Goal: Participate in discussion: Engage in conversation with other users on a specific topic

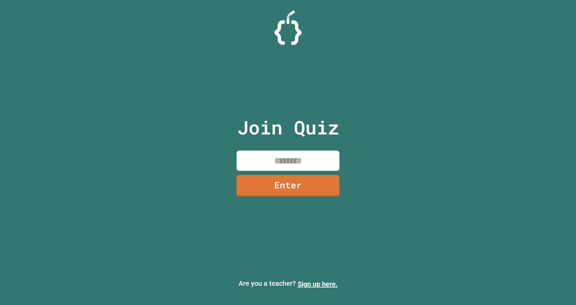
click at [324, 163] on input at bounding box center [288, 161] width 103 height 20
type input "********"
click at [320, 188] on link "Enter" at bounding box center [288, 185] width 102 height 23
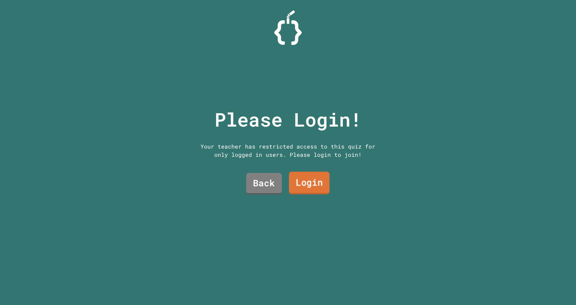
click at [313, 187] on link "Login" at bounding box center [309, 183] width 40 height 23
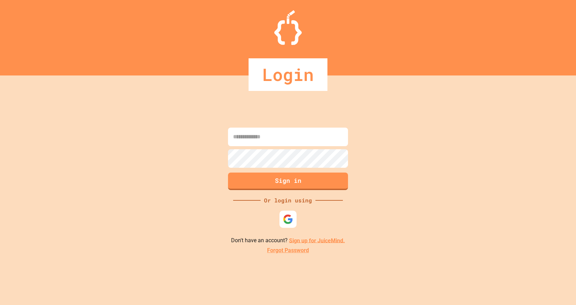
click at [326, 134] on input at bounding box center [288, 137] width 120 height 19
type input "**********"
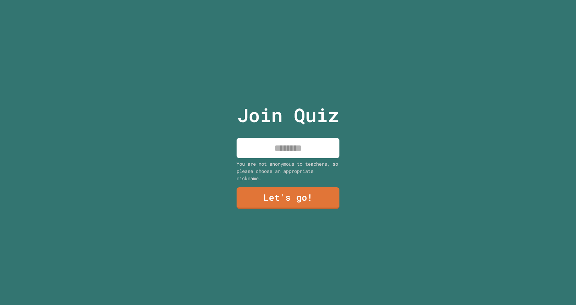
click at [320, 145] on input at bounding box center [288, 148] width 103 height 20
type input "*******"
click at [271, 197] on link "Let's go!" at bounding box center [288, 197] width 104 height 23
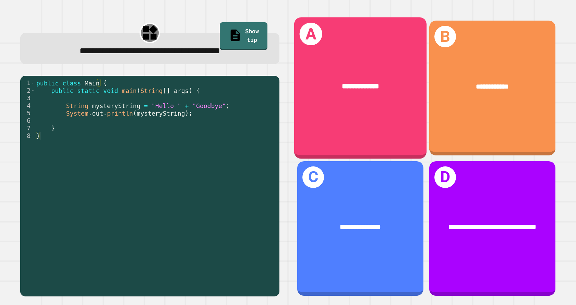
click at [333, 77] on div "**********" at bounding box center [360, 86] width 132 height 40
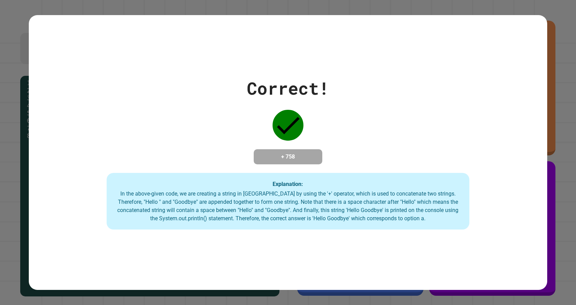
click at [419, 87] on div "Correct! + 758 Explanation: In the above-given code, we are creating a string i…" at bounding box center [288, 152] width 519 height 154
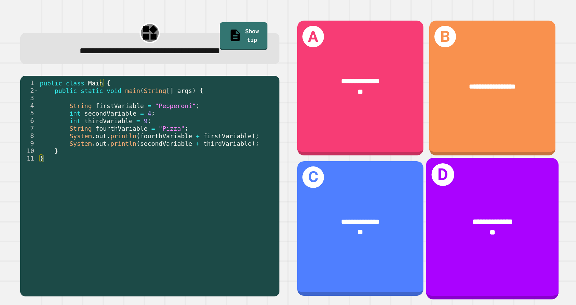
click at [522, 227] on div "**" at bounding box center [492, 232] width 103 height 11
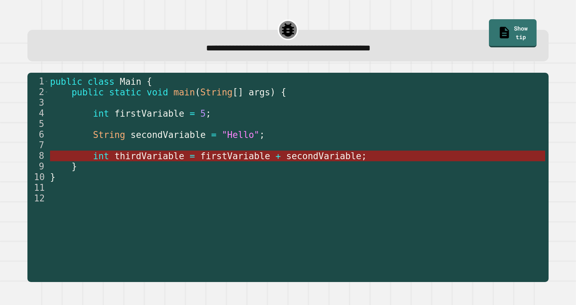
click at [286, 158] on span "secondVariable" at bounding box center [323, 156] width 75 height 10
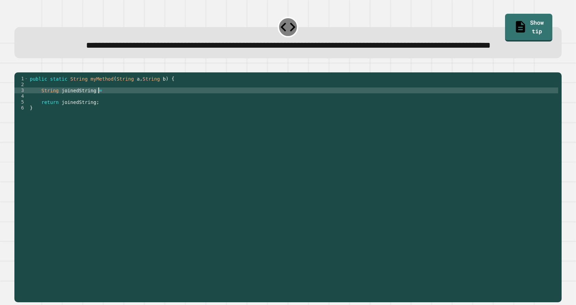
click at [135, 115] on div "public static String myMethod ( String a , String b ) { String joinedString = r…" at bounding box center [293, 172] width 530 height 192
click at [18, 67] on button "button" at bounding box center [18, 67] width 0 height 0
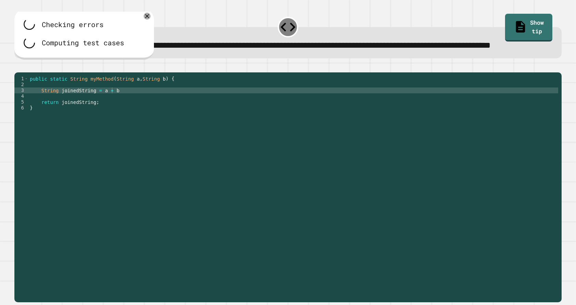
scroll to position [0, 0]
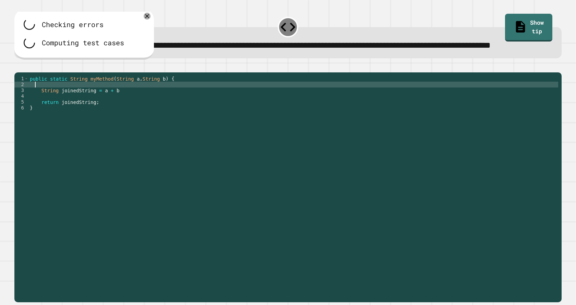
click at [149, 112] on div "public static String myMethod ( String a , String b ) { String joinedString = a…" at bounding box center [293, 172] width 530 height 192
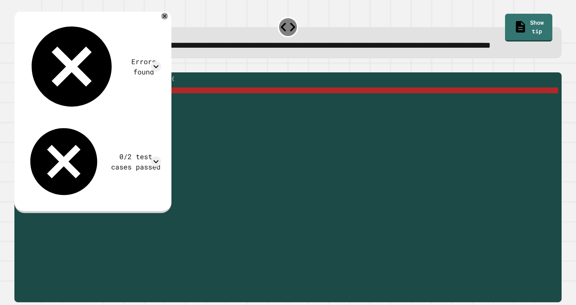
click at [148, 116] on div "public static String myMethod ( String a , String b ) { String joinedString = a…" at bounding box center [293, 172] width 530 height 192
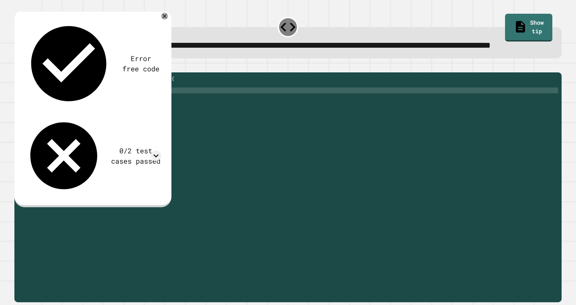
scroll to position [0, 5]
type textarea "**********"
click at [18, 67] on icon "button" at bounding box center [18, 67] width 0 height 0
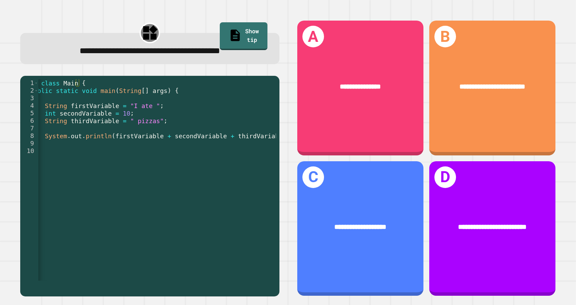
scroll to position [0, 25]
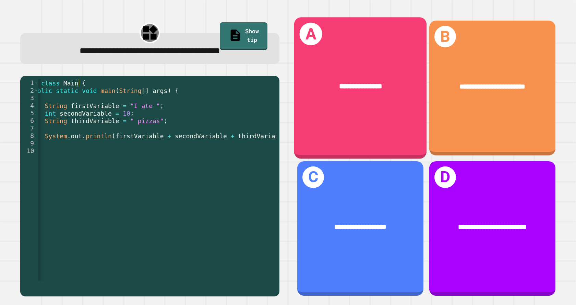
click at [404, 114] on div "**********" at bounding box center [360, 87] width 132 height 141
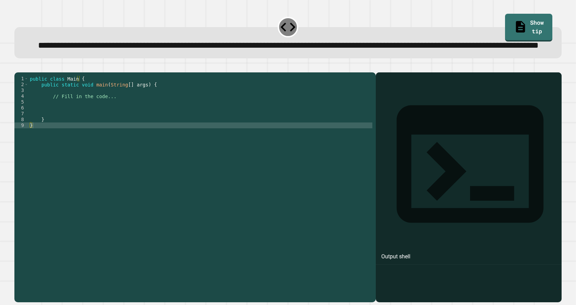
click at [119, 125] on div "public class Main { public static void main ( String [ ] args ) { // Fill in th…" at bounding box center [200, 172] width 344 height 192
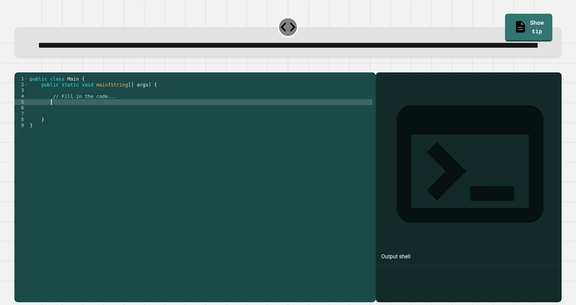
click at [124, 129] on div "public class Main { public static void main ( String [ ] args ) { // Fill in th…" at bounding box center [200, 172] width 344 height 192
click at [511, 17] on link "Show tip" at bounding box center [529, 26] width 44 height 29
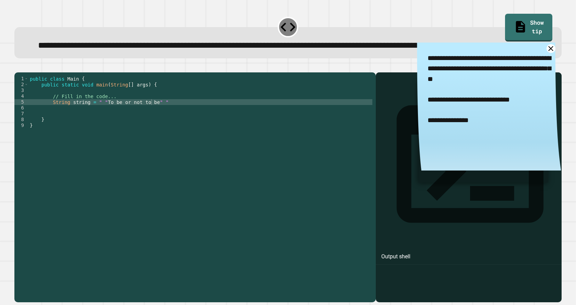
click at [541, 69] on textarea "**********" at bounding box center [489, 100] width 144 height 114
click at [150, 128] on div "public class Main { public static void main ( String [ ] args ) { // Fill in th…" at bounding box center [200, 172] width 344 height 192
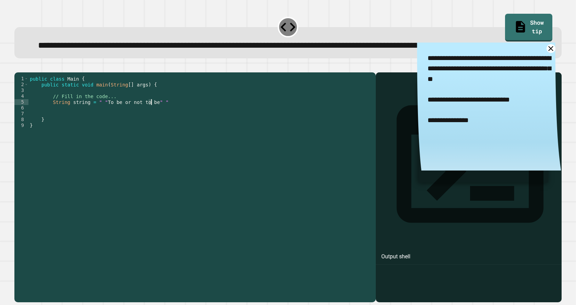
click at [150, 128] on div "public class Main { public static void main ( String [ ] args ) { // Fill in th…" at bounding box center [200, 166] width 344 height 181
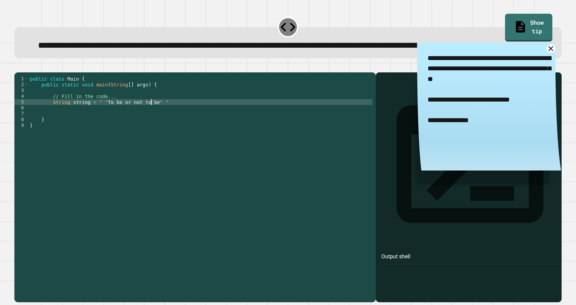
click at [154, 127] on div "public class Main { public static void main ( String [ ] args ) { // Fill in th…" at bounding box center [200, 172] width 344 height 192
click at [102, 126] on div "public class Main { public static void main ( String [ ] args ) { // Fill in th…" at bounding box center [200, 172] width 344 height 192
click at [145, 125] on div "public class Main { public static void main ( String [ ] args ) { // Fill in th…" at bounding box center [200, 172] width 344 height 192
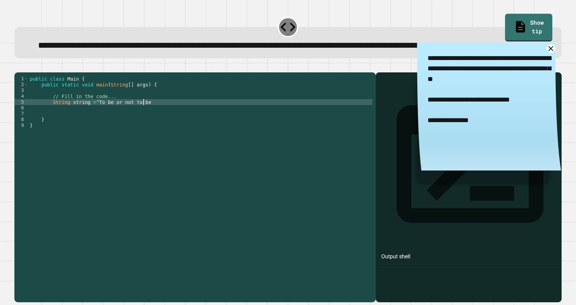
type textarea "**********"
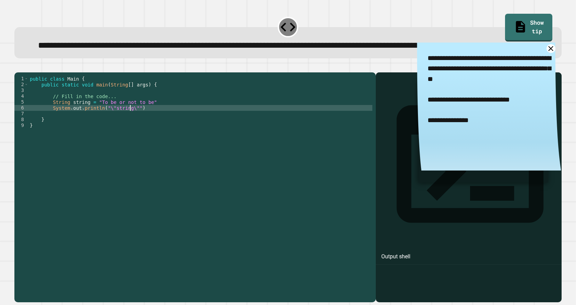
scroll to position [0, 7]
click at [167, 127] on div "public class Main { public static void main ( String [ ] args ) { // Fill in th…" at bounding box center [200, 172] width 344 height 192
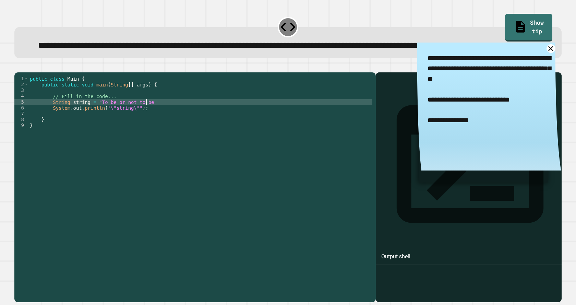
scroll to position [0, 8]
click at [24, 73] on icon "button" at bounding box center [23, 71] width 4 height 5
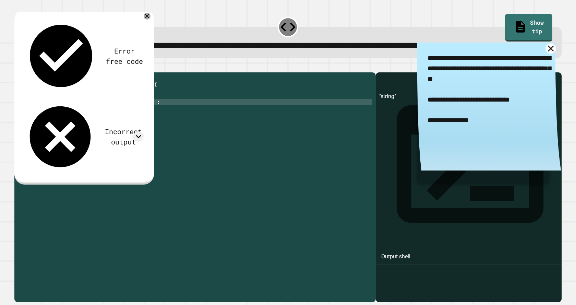
click at [546, 54] on icon at bounding box center [551, 48] width 10 height 10
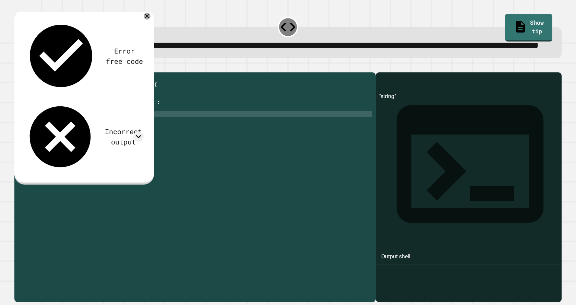
scroll to position [0, 0]
click at [103, 140] on div "public class Main { public static void main ( String [ ] args ) { // Fill in th…" at bounding box center [200, 172] width 344 height 192
click at [85, 126] on div "public class Main { public static void main ( String [ ] args ) { // Fill in th…" at bounding box center [200, 172] width 344 height 192
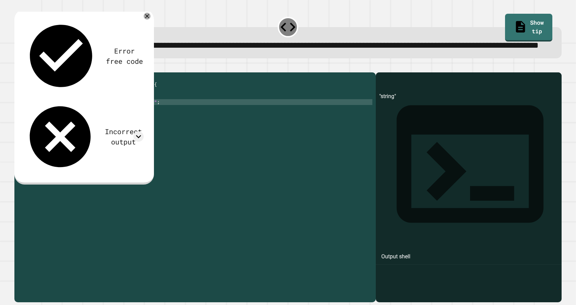
click at [124, 132] on div "public class Main { public static void main ( String [ ] args ) { // Fill in th…" at bounding box center [200, 172] width 344 height 192
click at [85, 126] on div "public class Main { public static void main ( String [ ] args ) { // Fill in th…" at bounding box center [200, 172] width 344 height 192
click at [33, 72] on div at bounding box center [288, 68] width 548 height 8
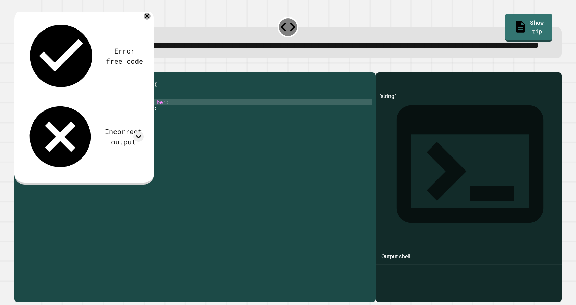
click at [18, 67] on icon "button" at bounding box center [18, 67] width 0 height 0
click at [127, 140] on div "public class Main { public static void main ( String [ ] args ) { // Fill in th…" at bounding box center [200, 172] width 344 height 192
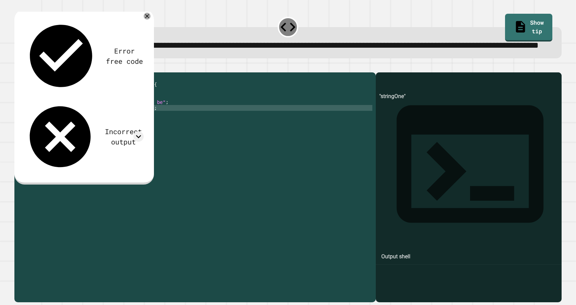
click at [138, 133] on div "public class Main { public static void main ( String [ ] args ) { // Fill in th…" at bounding box center [200, 172] width 344 height 192
click at [108, 131] on div "public class Main { public static void main ( String [ ] args ) { // Fill in th…" at bounding box center [200, 172] width 344 height 192
click at [133, 130] on div "public class Main { public static void main ( String [ ] args ) { // Fill in th…" at bounding box center [200, 172] width 344 height 192
click at [103, 132] on div "public class Main { public static void main ( String [ ] args ) { // Fill in th…" at bounding box center [200, 172] width 344 height 192
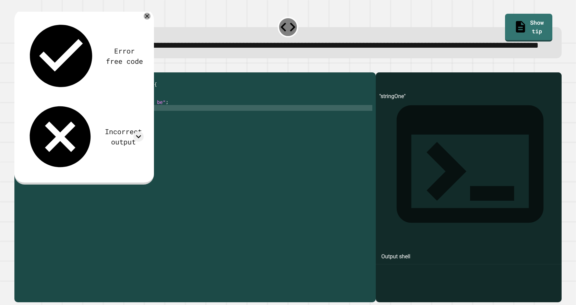
click at [18, 67] on icon "button" at bounding box center [18, 67] width 0 height 0
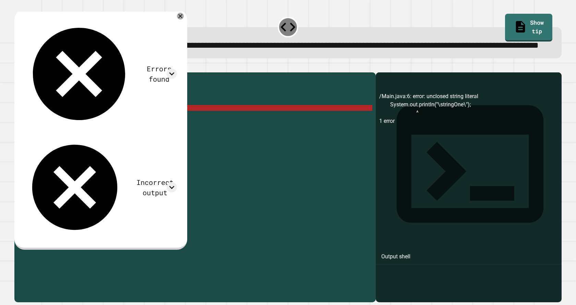
click at [133, 133] on div "public class Main { public static void main ( String [ ] args ) { // Fill in th…" at bounding box center [200, 172] width 344 height 192
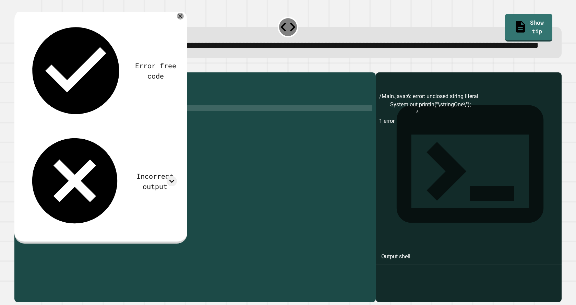
click at [107, 134] on div "public class Main { public static void main ( String [ ] args ) { // Fill in th…" at bounding box center [200, 172] width 344 height 192
click at [24, 73] on icon "button" at bounding box center [23, 71] width 4 height 5
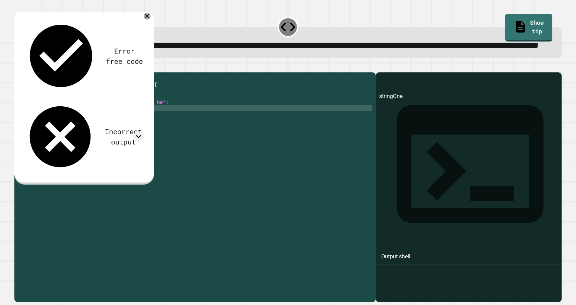
click at [131, 134] on div "public class Main { public static void main ( String [ ] args ) { // Fill in th…" at bounding box center [200, 172] width 344 height 192
click at [103, 133] on div "public class Main { public static void main ( String [ ] args ) { // Fill in th…" at bounding box center [200, 172] width 344 height 192
click at [18, 67] on button "button" at bounding box center [18, 67] width 0 height 0
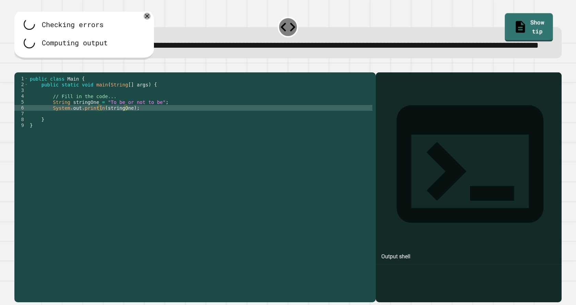
click at [517, 23] on link "Show tip" at bounding box center [529, 27] width 48 height 28
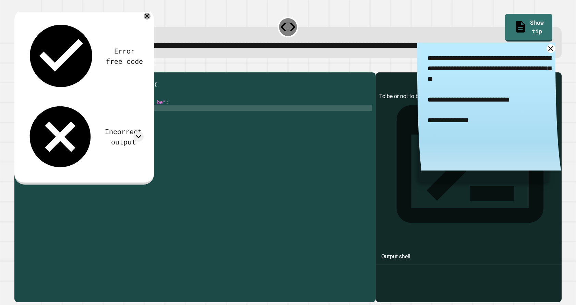
click at [101, 132] on div "public class Main { public static void main ( String [ ] args ) { // Fill in th…" at bounding box center [200, 172] width 344 height 192
click at [18, 67] on icon "button" at bounding box center [18, 67] width 0 height 0
click at [140, 132] on div "public class Main { public static void main ( String [ ] args ) { // Fill in th…" at bounding box center [200, 172] width 344 height 192
click at [139, 132] on div "public class Main { public static void main ( String [ ] args ) { // Fill in th…" at bounding box center [200, 172] width 344 height 192
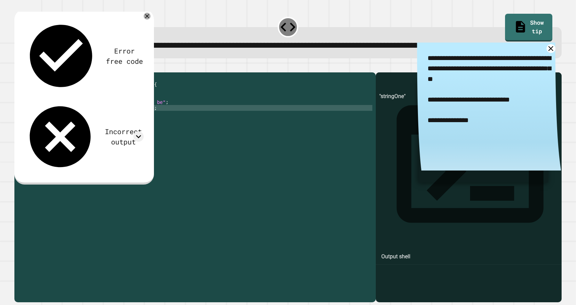
click at [137, 132] on div "public class Main { public static void main ( String [ ] args ) { // Fill in th…" at bounding box center [200, 172] width 344 height 192
click at [109, 133] on div "public class Main { public static void main ( String [ ] args ) { // Fill in th…" at bounding box center [200, 172] width 344 height 192
click at [131, 132] on div "public class Main { public static void main ( String [ ] args ) { // Fill in th…" at bounding box center [200, 172] width 344 height 192
click at [132, 133] on div "public class Main { public static void main ( String [ ] args ) { // Fill in th…" at bounding box center [200, 172] width 344 height 192
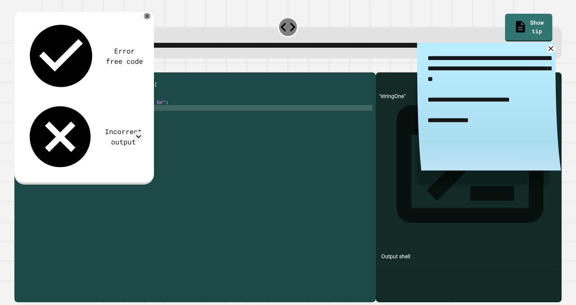
click at [110, 133] on div "public class Main { public static void main ( String [ ] args ) { // Fill in th…" at bounding box center [200, 172] width 344 height 192
click at [133, 132] on div "public class Main { public static void main ( String [ ] args ) { // Fill in th…" at bounding box center [200, 172] width 344 height 192
click at [18, 67] on button "button" at bounding box center [18, 67] width 0 height 0
click at [136, 131] on div "public class Main { public static void main ( String [ ] args ) { // Fill in th…" at bounding box center [200, 172] width 344 height 192
click at [104, 135] on div "public class Main { public static void main ( String [ ] args ) { // Fill in th…" at bounding box center [200, 172] width 344 height 192
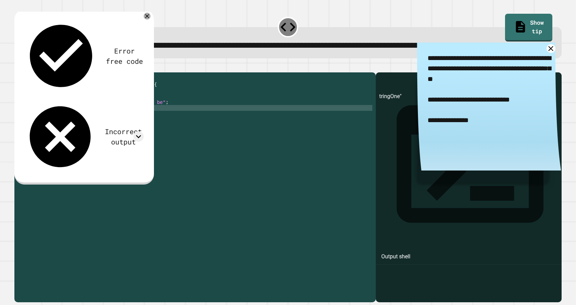
click at [105, 133] on div "public class Main { public static void main ( String [ ] args ) { // Fill in th…" at bounding box center [200, 172] width 344 height 192
click at [129, 130] on div "public class Main { public static void main ( String [ ] args ) { // Fill in th…" at bounding box center [200, 172] width 344 height 192
click at [18, 67] on icon "button" at bounding box center [18, 67] width 0 height 0
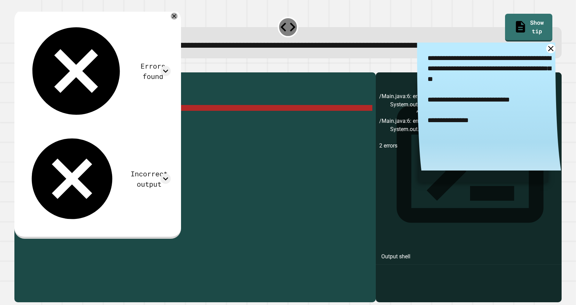
click at [547, 53] on icon at bounding box center [551, 48] width 9 height 9
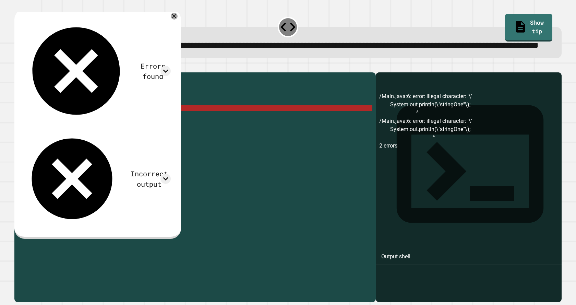
click at [132, 134] on div "public class Main { public static void main ( String [ ] args ) { // Fill in th…" at bounding box center [200, 172] width 344 height 192
click at [130, 133] on div "public class Main { public static void main ( String [ ] args ) { // Fill in th…" at bounding box center [200, 172] width 344 height 192
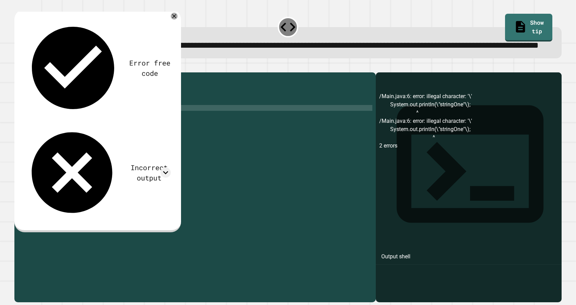
click at [136, 132] on div "public class Main { public static void main ( String [ ] args ) { // Fill in th…" at bounding box center [200, 172] width 344 height 192
click at [134, 131] on div "public class Main { public static void main ( String [ ] args ) { // Fill in th…" at bounding box center [200, 172] width 344 height 192
type textarea "**********"
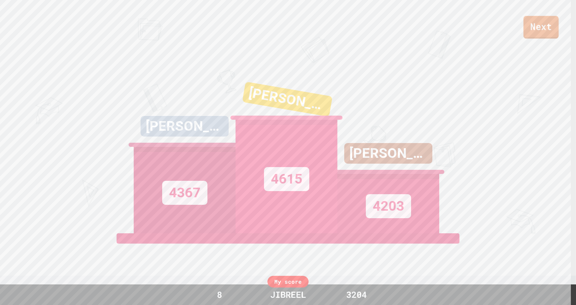
click at [539, 35] on link "Next" at bounding box center [541, 27] width 35 height 23
